Goal: Find specific page/section: Find specific page/section

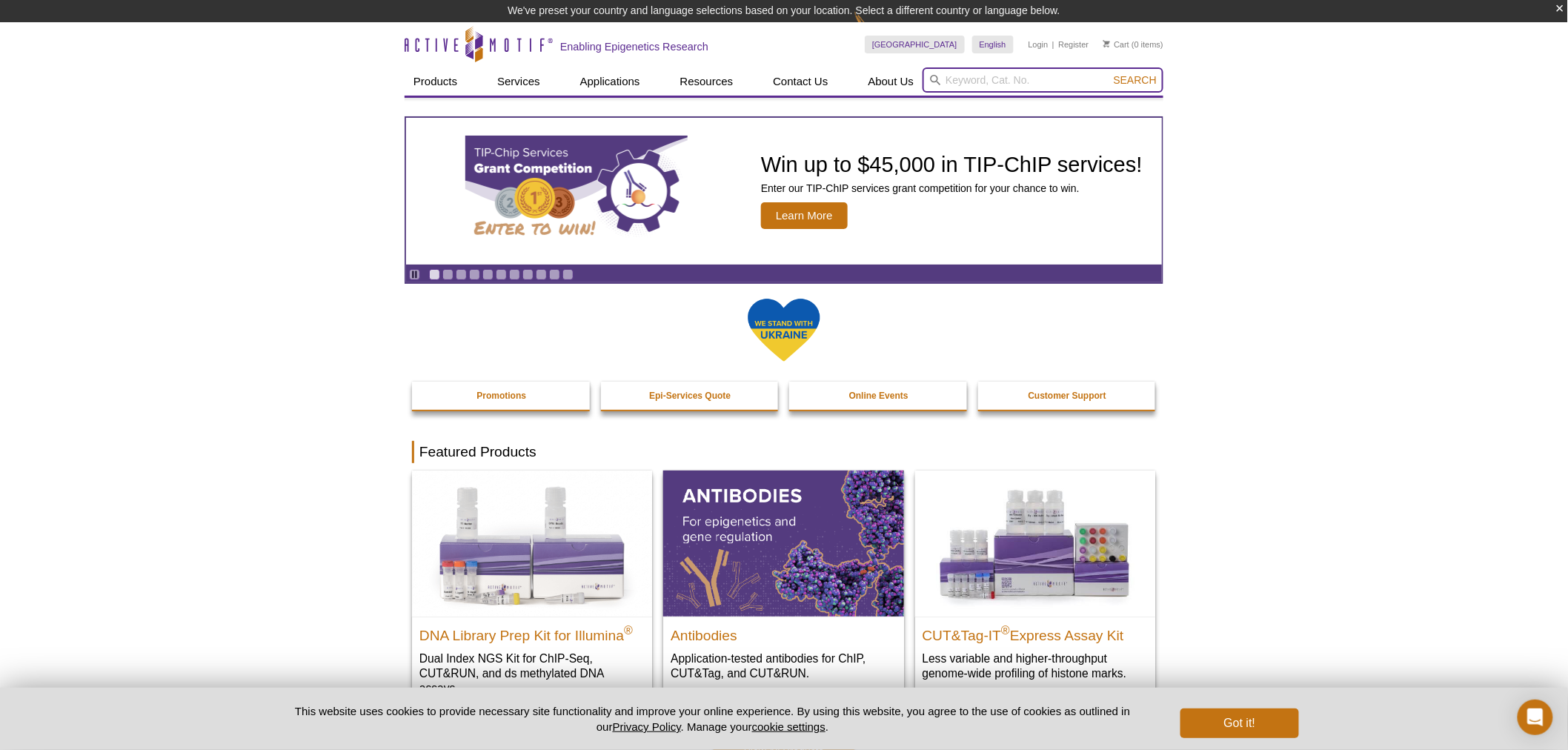
click at [1011, 72] on input "search" at bounding box center [1043, 80] width 241 height 25
type input "91473"
click at [1109, 73] on button "Search" at bounding box center [1135, 79] width 52 height 13
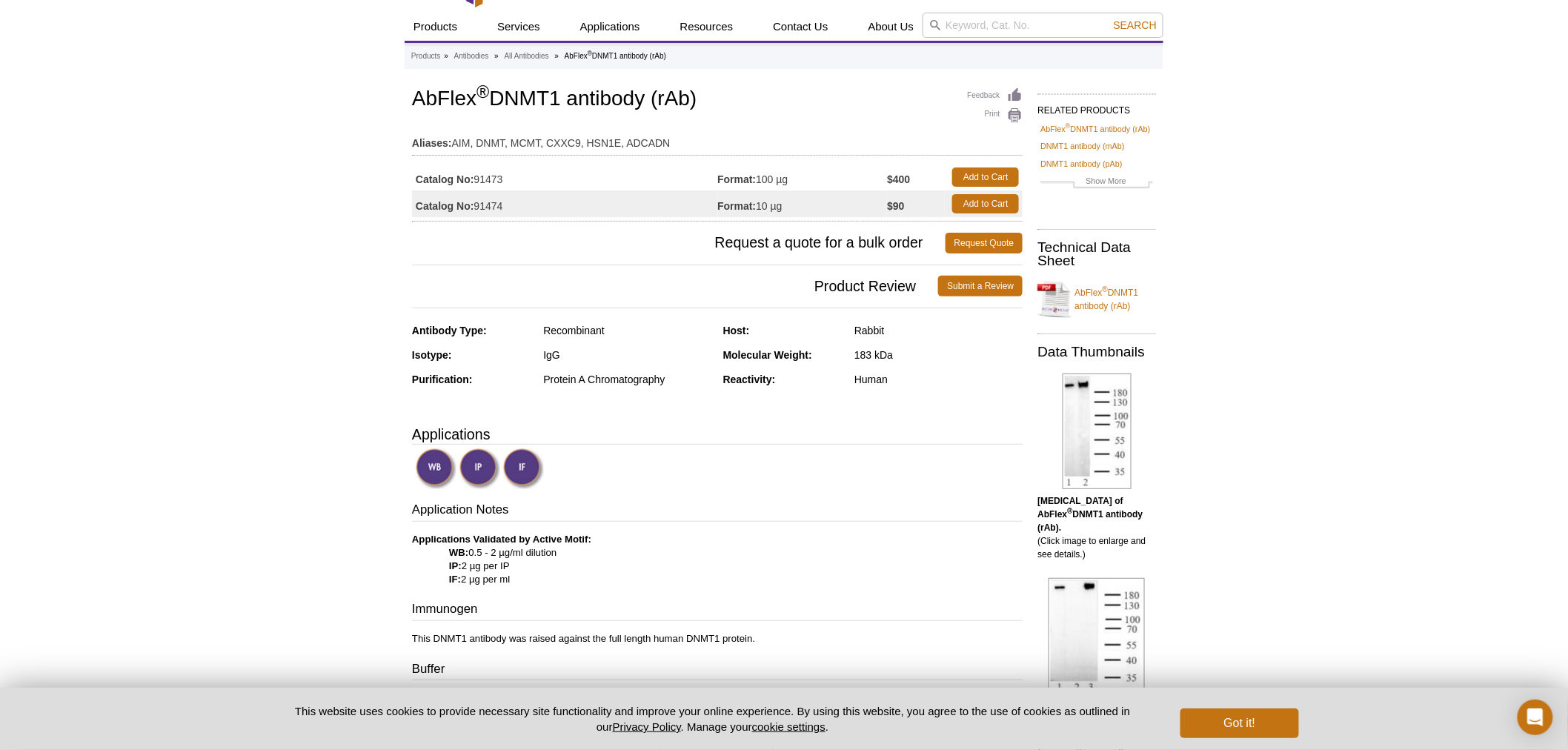
scroll to position [22, 0]
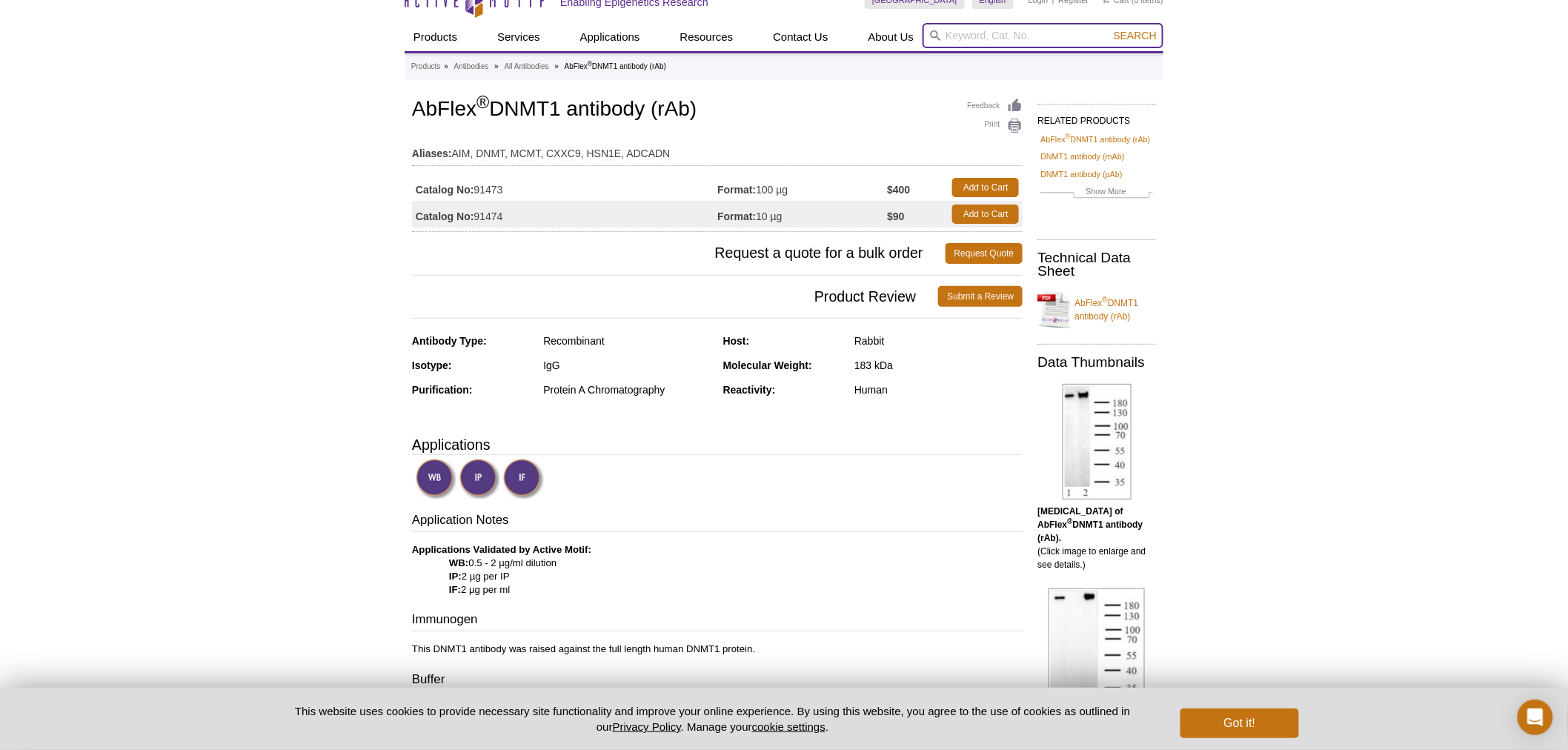
click at [999, 41] on input "search" at bounding box center [1043, 35] width 241 height 25
click at [982, 34] on input "search" at bounding box center [1043, 35] width 241 height 25
type input "91481"
click at [1109, 29] on button "Search" at bounding box center [1135, 35] width 52 height 13
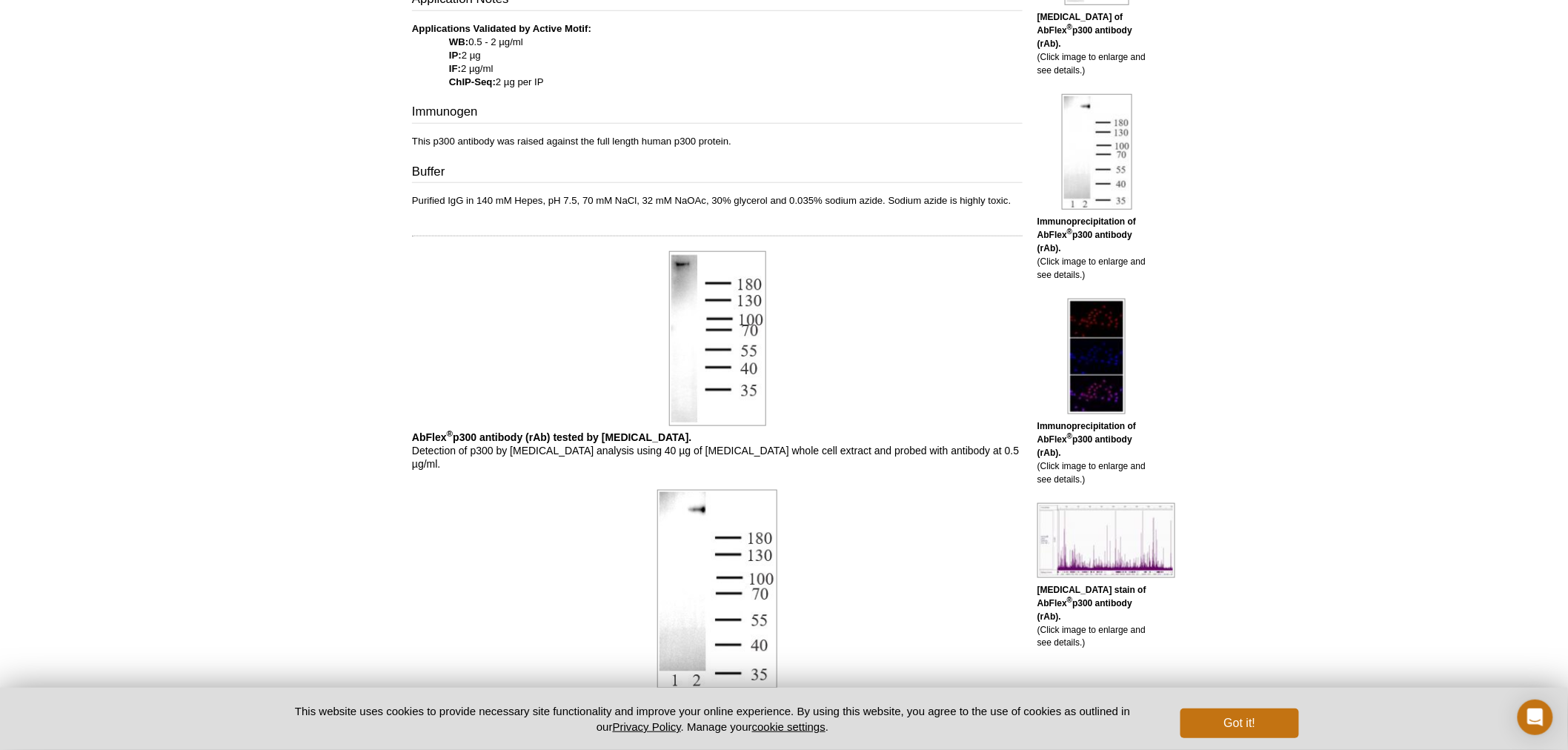
scroll to position [658, 0]
